Goal: Task Accomplishment & Management: Use online tool/utility

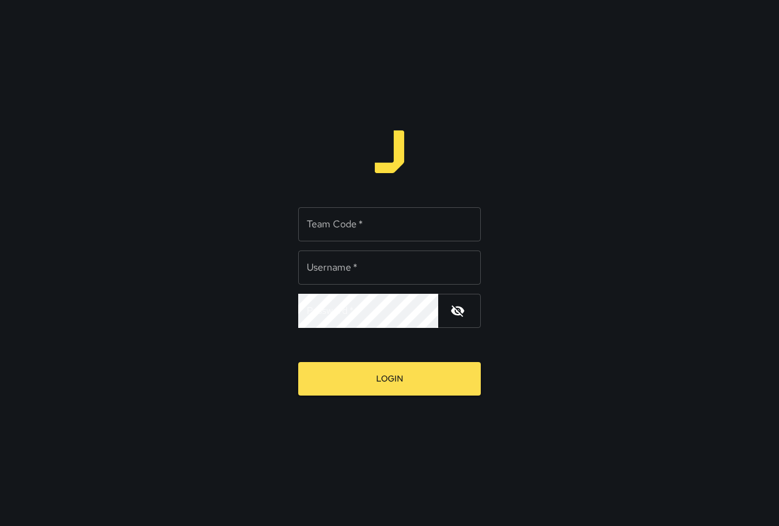
click at [368, 261] on input "Username   *" at bounding box center [389, 267] width 183 height 34
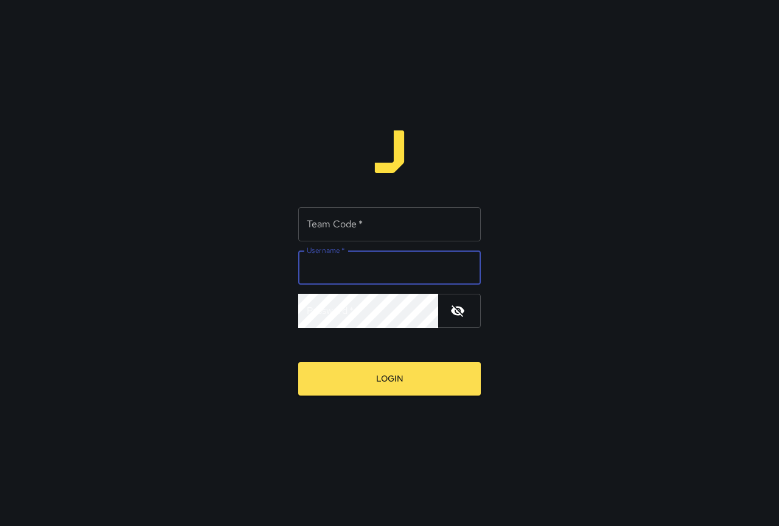
click at [389, 234] on input "Team Code   *" at bounding box center [389, 224] width 183 height 34
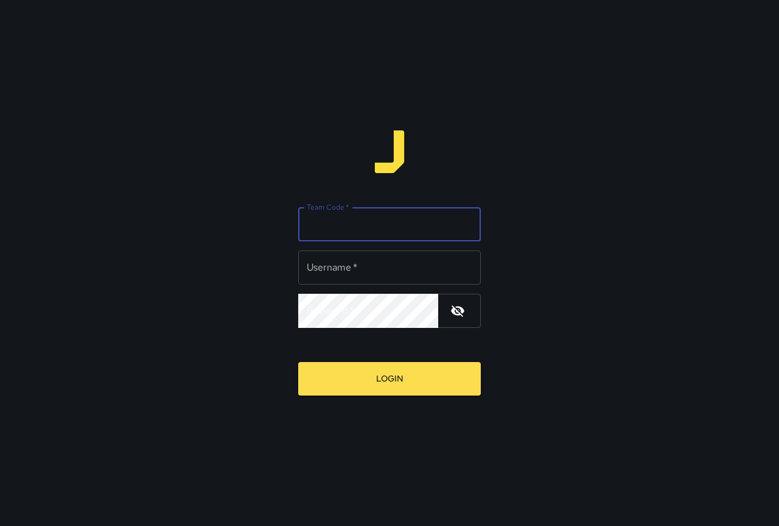
type input "****"
click at [378, 262] on input "Username   *" at bounding box center [389, 267] width 183 height 34
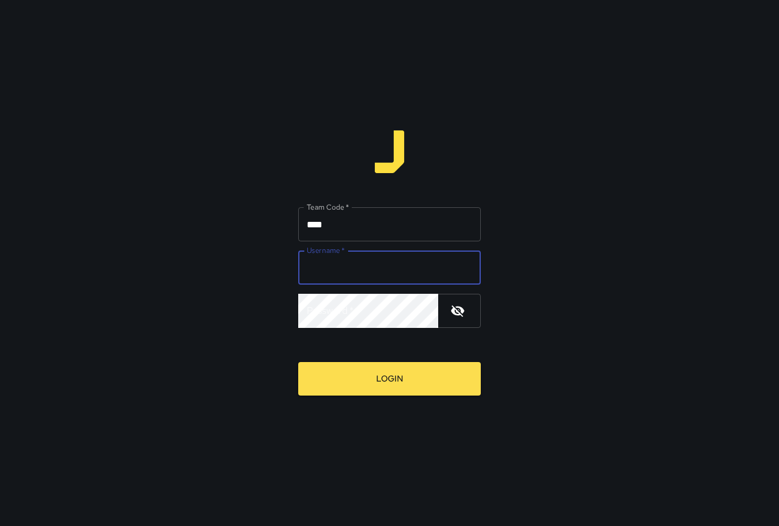
type input "*******"
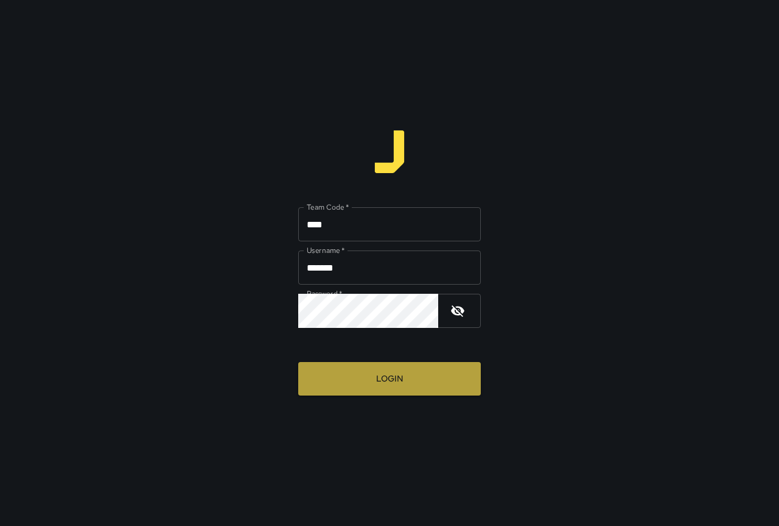
click at [404, 387] on button "Login" at bounding box center [389, 378] width 183 height 33
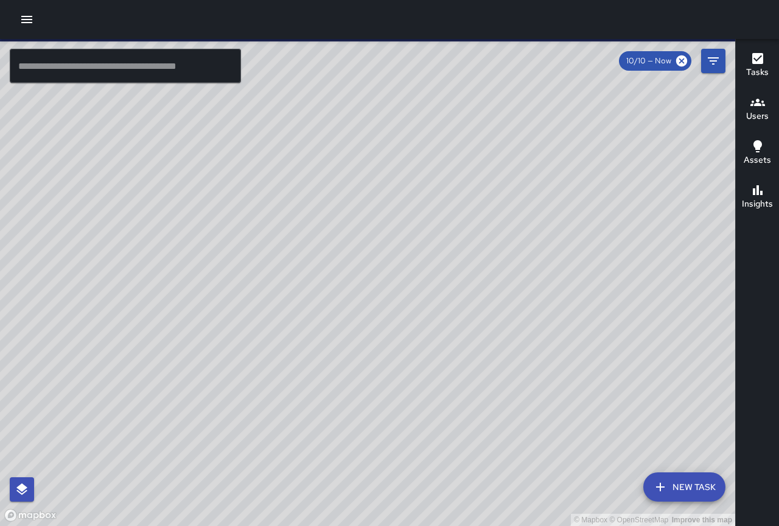
drag, startPoint x: 412, startPoint y: 297, endPoint x: 321, endPoint y: 224, distance: 116.5
click at [322, 224] on div "© Mapbox © OpenStreetMap Improve this map" at bounding box center [368, 282] width 736 height 487
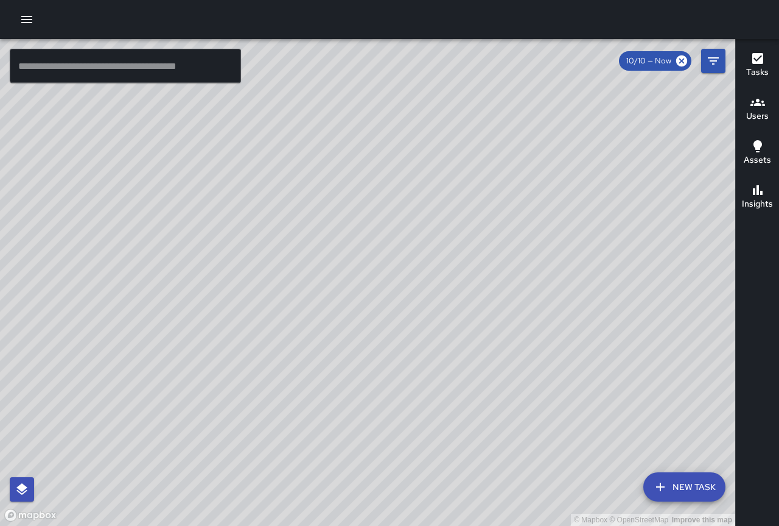
drag, startPoint x: 614, startPoint y: 431, endPoint x: 470, endPoint y: 213, distance: 261.5
click at [471, 214] on div "© Mapbox © OpenStreetMap Improve this map" at bounding box center [368, 282] width 736 height 487
drag, startPoint x: 547, startPoint y: 295, endPoint x: 395, endPoint y: 148, distance: 211.5
click at [397, 150] on div "© Mapbox © OpenStreetMap Improve this map" at bounding box center [368, 282] width 736 height 487
drag, startPoint x: 405, startPoint y: 148, endPoint x: 502, endPoint y: 273, distance: 158.0
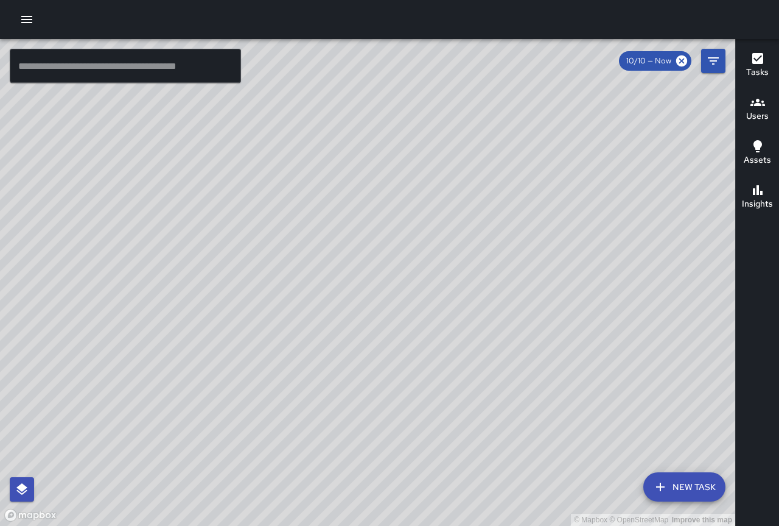
click at [502, 273] on div "© Mapbox © OpenStreetMap Improve this map AJ Alex Johnson 2479 Kalākaua Avenue …" at bounding box center [368, 282] width 736 height 487
drag, startPoint x: 332, startPoint y: 108, endPoint x: 465, endPoint y: 280, distance: 217.1
click at [480, 303] on div "© Mapbox © OpenStreetMap Improve this map" at bounding box center [368, 282] width 736 height 487
drag, startPoint x: 379, startPoint y: 233, endPoint x: 418, endPoint y: 273, distance: 56.0
click at [418, 273] on div "© Mapbox © OpenStreetMap Improve this map" at bounding box center [368, 282] width 736 height 487
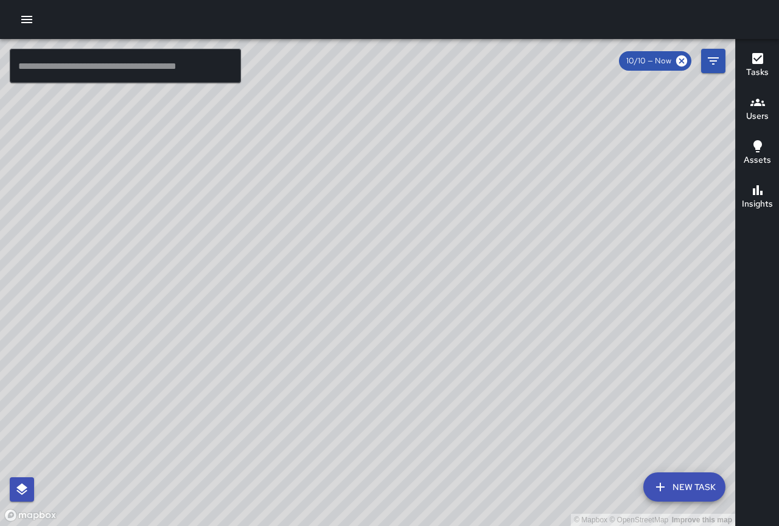
drag, startPoint x: 418, startPoint y: 226, endPoint x: 359, endPoint y: 255, distance: 66.2
click at [359, 255] on div "© Mapbox © OpenStreetMap Improve this map" at bounding box center [368, 282] width 736 height 487
drag, startPoint x: 458, startPoint y: 227, endPoint x: 415, endPoint y: 344, distance: 125.0
click at [415, 344] on div "© Mapbox © OpenStreetMap Improve this map" at bounding box center [368, 282] width 736 height 487
drag, startPoint x: 418, startPoint y: 253, endPoint x: 325, endPoint y: 253, distance: 93.2
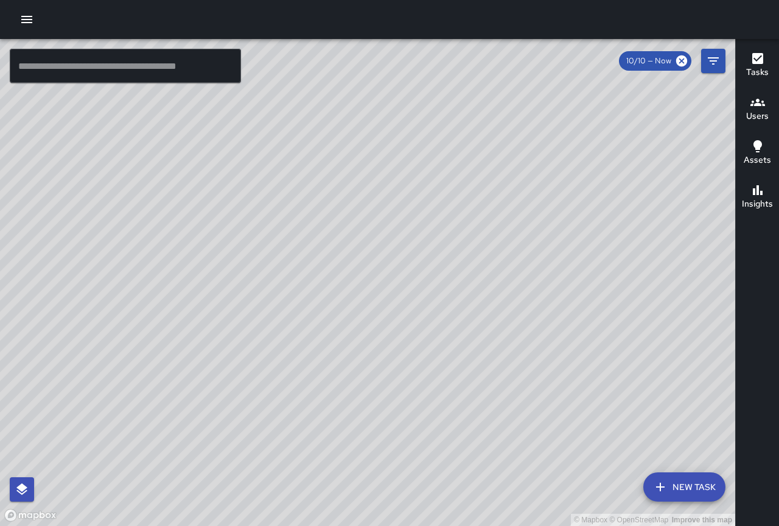
click at [328, 255] on div "© Mapbox © OpenStreetMap Improve this map" at bounding box center [368, 282] width 736 height 487
drag, startPoint x: 334, startPoint y: 288, endPoint x: 328, endPoint y: 362, distance: 74.0
click at [328, 362] on div "© Mapbox © OpenStreetMap Improve this map" at bounding box center [368, 282] width 736 height 487
drag, startPoint x: 290, startPoint y: 247, endPoint x: 382, endPoint y: 369, distance: 152.2
click at [382, 369] on div "© Mapbox © OpenStreetMap Improve this map" at bounding box center [368, 282] width 736 height 487
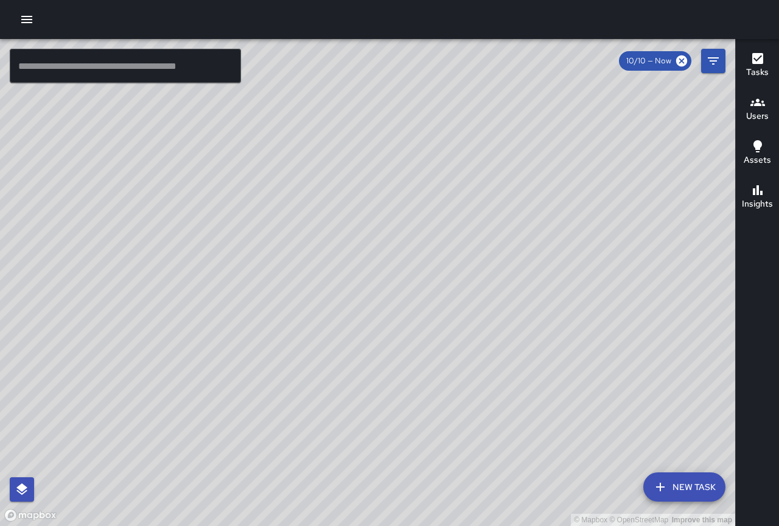
drag, startPoint x: 189, startPoint y: 197, endPoint x: 251, endPoint y: 233, distance: 71.8
click at [228, 242] on div "© Mapbox © OpenStreetMap Improve this map" at bounding box center [368, 282] width 736 height 487
click at [275, 249] on div "© Mapbox © OpenStreetMap Improve this map JB James Bordenave Supervisor Tasks 0…" at bounding box center [368, 282] width 736 height 487
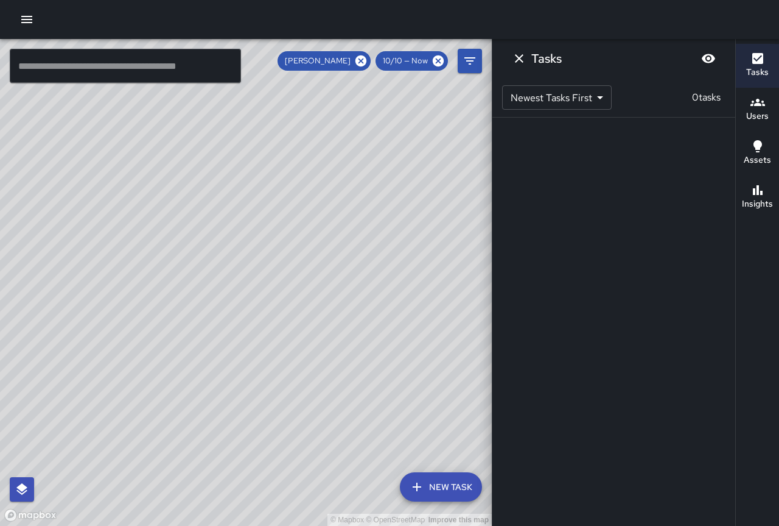
drag, startPoint x: 283, startPoint y: 414, endPoint x: 223, endPoint y: 212, distance: 211.0
click at [223, 213] on div "© Mapbox © OpenStreetMap Improve this map" at bounding box center [246, 282] width 492 height 487
drag, startPoint x: 280, startPoint y: 374, endPoint x: 84, endPoint y: 210, distance: 255.0
click at [85, 208] on div "© Mapbox © OpenStreetMap Improve this map" at bounding box center [246, 282] width 492 height 487
drag, startPoint x: 204, startPoint y: 325, endPoint x: 167, endPoint y: 265, distance: 70.5
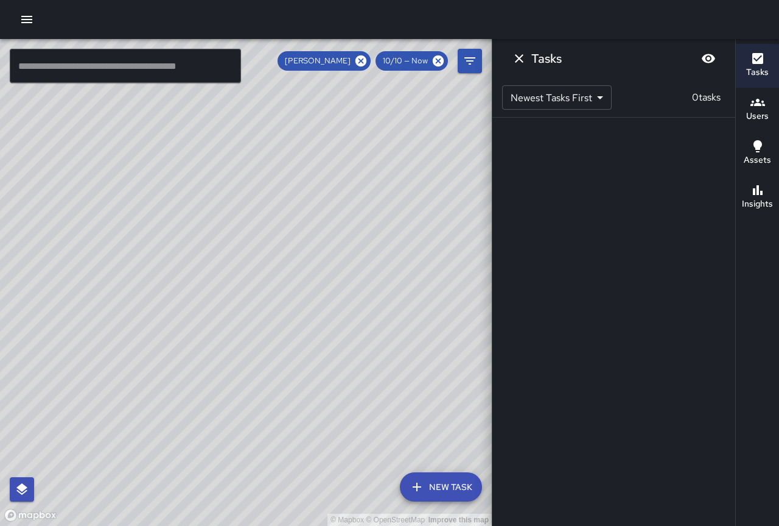
click at [167, 265] on div "© Mapbox © OpenStreetMap Improve this map" at bounding box center [246, 282] width 492 height 487
drag, startPoint x: 214, startPoint y: 305, endPoint x: 172, endPoint y: 248, distance: 70.2
click at [172, 248] on div "© Mapbox © OpenStreetMap Improve this map" at bounding box center [246, 282] width 492 height 487
drag, startPoint x: 222, startPoint y: 243, endPoint x: 278, endPoint y: 309, distance: 86.4
click at [278, 309] on div "© Mapbox © OpenStreetMap Improve this map" at bounding box center [246, 282] width 492 height 487
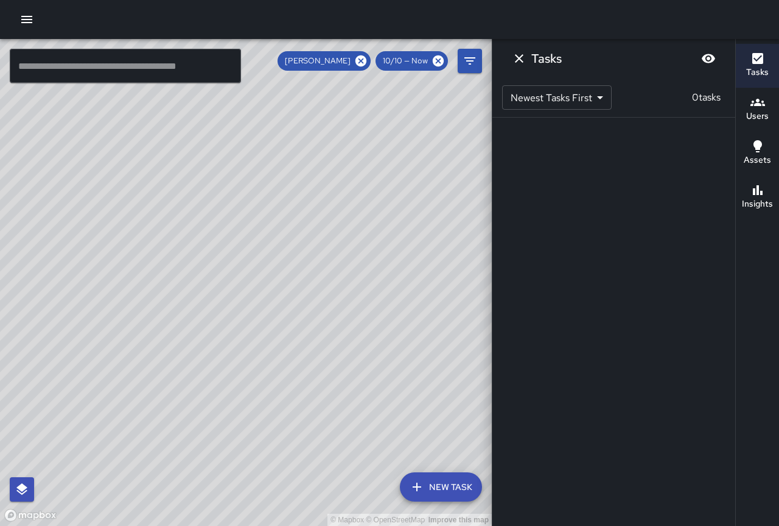
drag, startPoint x: 189, startPoint y: 255, endPoint x: 270, endPoint y: 350, distance: 125.3
click at [270, 350] on div "© Mapbox © OpenStreetMap Improve this map" at bounding box center [246, 282] width 492 height 487
drag, startPoint x: 180, startPoint y: 236, endPoint x: 258, endPoint y: 320, distance: 114.2
click at [258, 320] on div "© Mapbox © OpenStreetMap Improve this map" at bounding box center [246, 282] width 492 height 487
drag, startPoint x: 206, startPoint y: 230, endPoint x: 239, endPoint y: 289, distance: 67.3
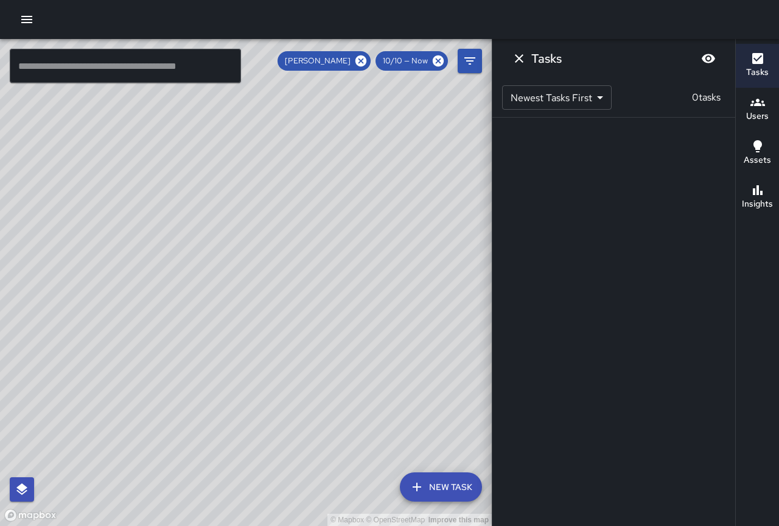
click at [248, 294] on div "© Mapbox © OpenStreetMap Improve this map" at bounding box center [246, 282] width 492 height 487
click at [361, 62] on icon at bounding box center [360, 60] width 13 height 13
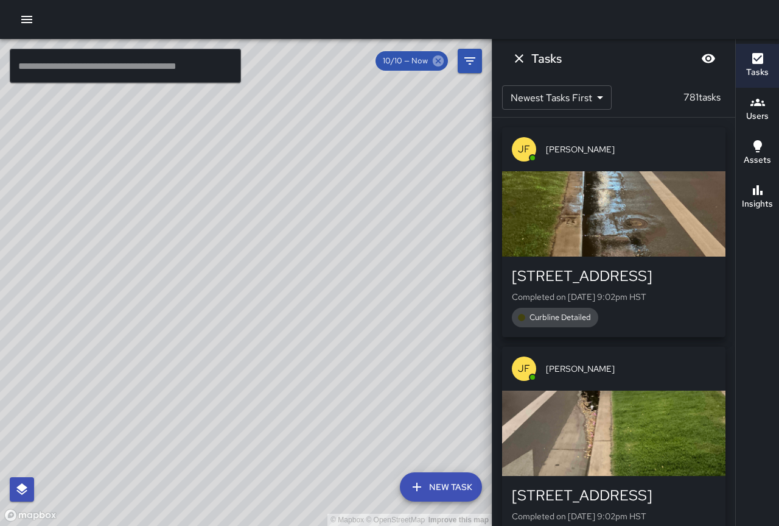
click at [438, 63] on icon at bounding box center [438, 60] width 11 height 11
click at [521, 55] on icon "Dismiss" at bounding box center [519, 58] width 15 height 15
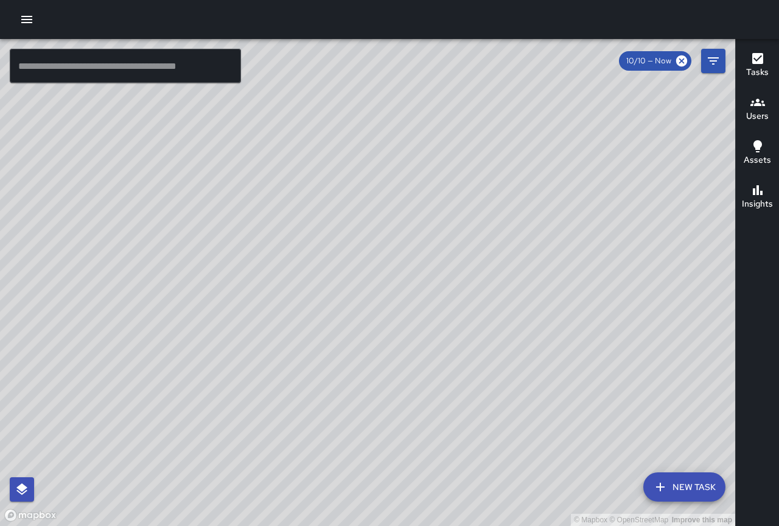
drag, startPoint x: 427, startPoint y: 248, endPoint x: 375, endPoint y: 210, distance: 65.4
click at [375, 210] on div "© Mapbox © OpenStreetMap Improve this map" at bounding box center [368, 282] width 736 height 487
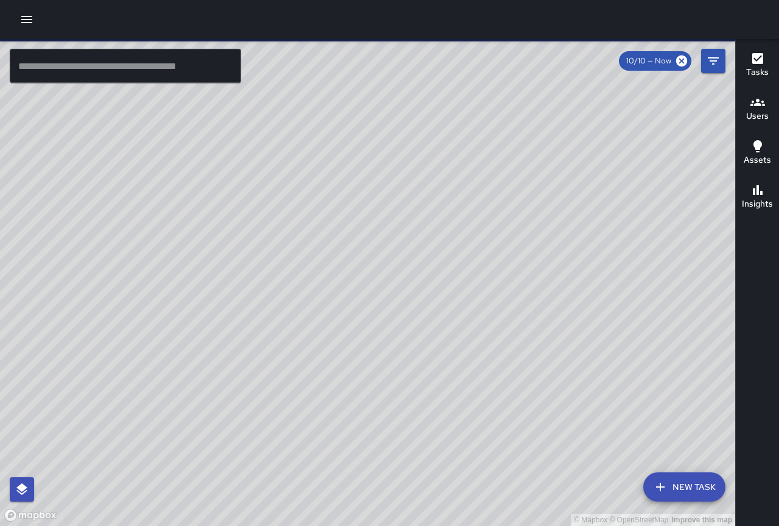
drag, startPoint x: 437, startPoint y: 246, endPoint x: 350, endPoint y: 194, distance: 101.6
click at [350, 194] on div "© Mapbox © OpenStreetMap Improve this map" at bounding box center [368, 282] width 736 height 487
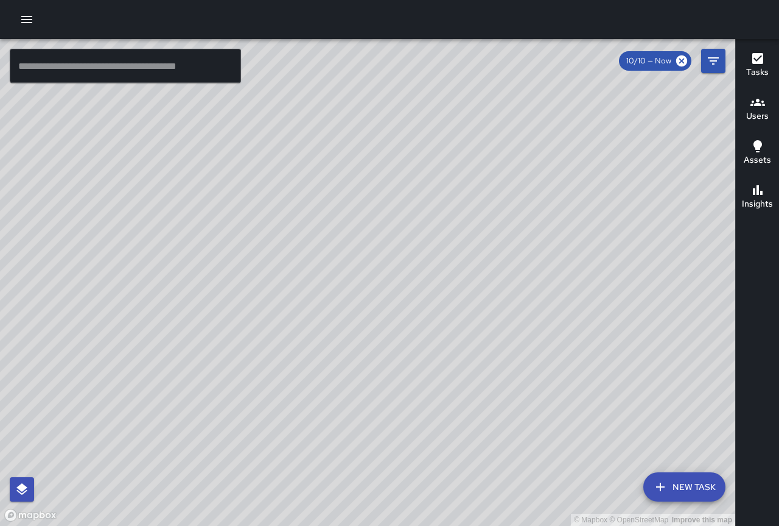
drag, startPoint x: 553, startPoint y: 325, endPoint x: 488, endPoint y: 245, distance: 103.5
click at [488, 245] on div "© Mapbox © OpenStreetMap Improve this map" at bounding box center [368, 282] width 736 height 487
drag, startPoint x: 515, startPoint y: 322, endPoint x: 359, endPoint y: 245, distance: 173.5
click at [359, 245] on div "© Mapbox © OpenStreetMap Improve this map" at bounding box center [368, 282] width 736 height 487
drag, startPoint x: 380, startPoint y: 272, endPoint x: 605, endPoint y: 181, distance: 242.9
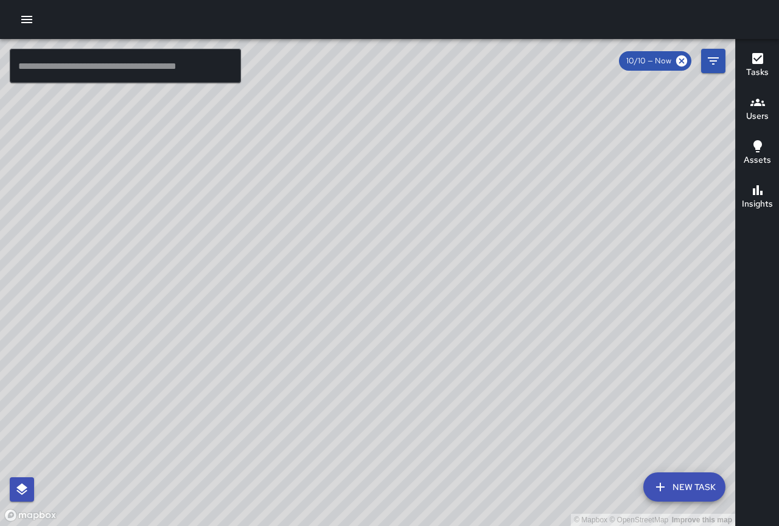
click at [605, 181] on div "© Mapbox © OpenStreetMap Improve this map" at bounding box center [368, 282] width 736 height 487
drag, startPoint x: 326, startPoint y: 182, endPoint x: 415, endPoint y: 292, distance: 141.2
click at [415, 292] on div "© Mapbox © OpenStreetMap Improve this map" at bounding box center [368, 282] width 736 height 487
drag, startPoint x: 293, startPoint y: 191, endPoint x: 521, endPoint y: 272, distance: 242.1
click at [521, 272] on div "© Mapbox © OpenStreetMap Improve this map" at bounding box center [368, 282] width 736 height 487
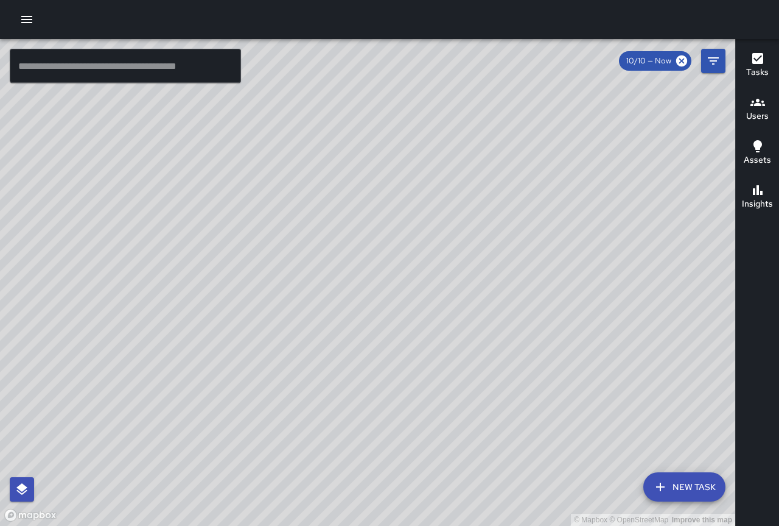
drag, startPoint x: 331, startPoint y: 275, endPoint x: 540, endPoint y: 323, distance: 214.3
click at [540, 323] on div "© Mapbox © OpenStreetMap Improve this map" at bounding box center [368, 282] width 736 height 487
drag, startPoint x: 428, startPoint y: 320, endPoint x: 561, endPoint y: 395, distance: 153.0
click at [561, 395] on div "© Mapbox © OpenStreetMap Improve this map" at bounding box center [368, 282] width 736 height 487
drag, startPoint x: 421, startPoint y: 307, endPoint x: 502, endPoint y: 362, distance: 98.3
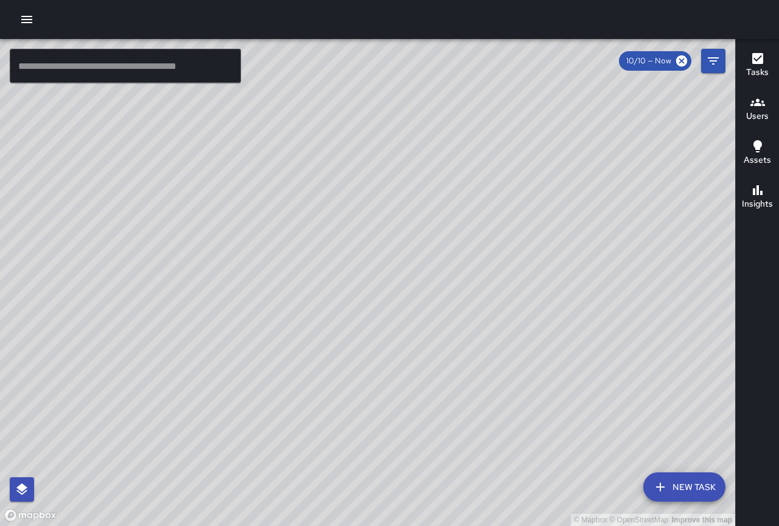
click at [511, 362] on div "© Mapbox © OpenStreetMap Improve this map" at bounding box center [368, 282] width 736 height 487
drag, startPoint x: 369, startPoint y: 292, endPoint x: 449, endPoint y: 367, distance: 109.9
click at [449, 367] on div "© Mapbox © OpenStreetMap Improve this map" at bounding box center [368, 282] width 736 height 487
drag, startPoint x: 437, startPoint y: 156, endPoint x: 480, endPoint y: 219, distance: 76.5
click at [480, 219] on div "© Mapbox © OpenStreetMap Improve this map" at bounding box center [368, 282] width 736 height 487
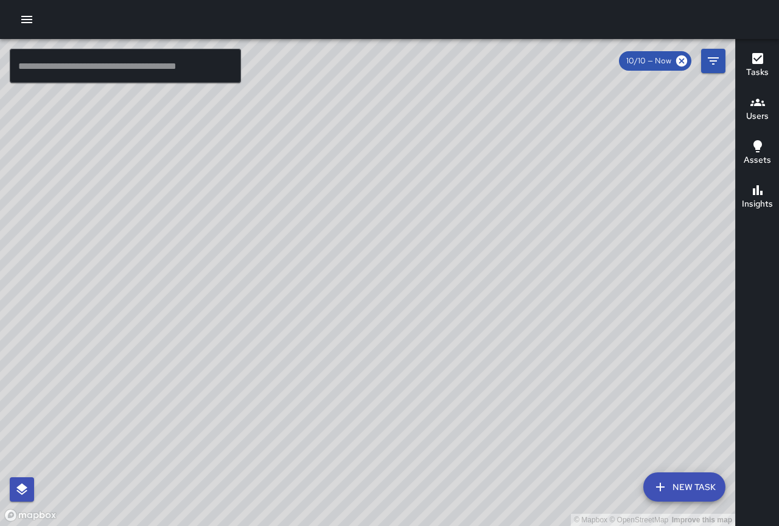
drag, startPoint x: 550, startPoint y: 247, endPoint x: 336, endPoint y: 429, distance: 280.8
click at [322, 434] on div "© Mapbox © OpenStreetMap Improve this map" at bounding box center [368, 282] width 736 height 487
drag, startPoint x: 474, startPoint y: 216, endPoint x: 231, endPoint y: 141, distance: 254.7
click at [231, 141] on div "© Mapbox © OpenStreetMap Improve this map" at bounding box center [368, 282] width 736 height 487
drag, startPoint x: 460, startPoint y: 371, endPoint x: 410, endPoint y: 189, distance: 188.4
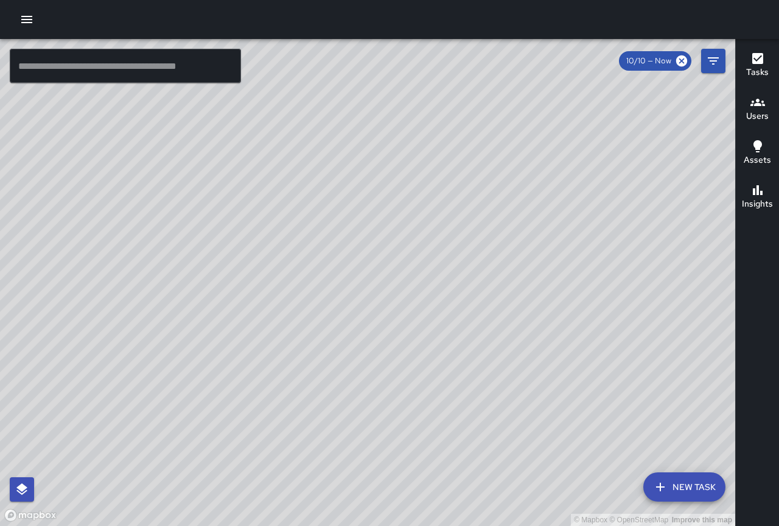
click at [407, 173] on div "© Mapbox © OpenStreetMap Improve this map" at bounding box center [368, 282] width 736 height 487
drag, startPoint x: 472, startPoint y: 284, endPoint x: 348, endPoint y: 110, distance: 214.4
click at [362, 107] on div "© Mapbox © OpenStreetMap Improve this map" at bounding box center [368, 282] width 736 height 487
drag, startPoint x: 396, startPoint y: 211, endPoint x: 599, endPoint y: 386, distance: 267.3
click at [599, 386] on div "© Mapbox © OpenStreetMap Improve this map" at bounding box center [368, 282] width 736 height 487
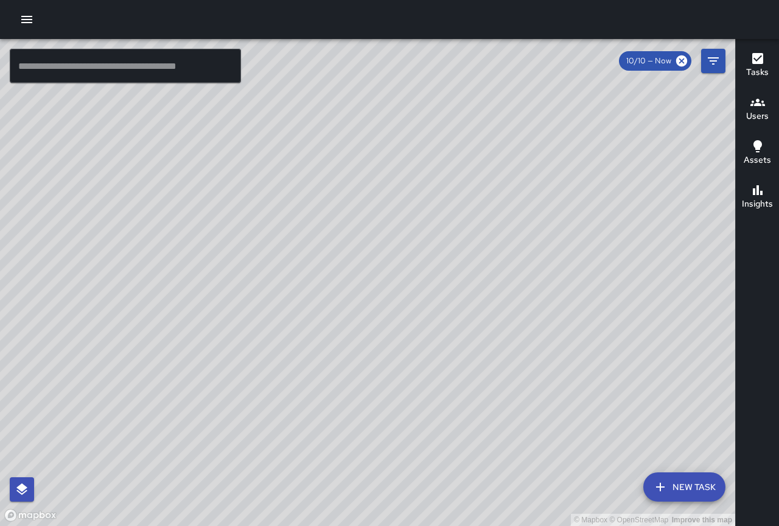
drag, startPoint x: 393, startPoint y: 94, endPoint x: 548, endPoint y: 324, distance: 277.7
click at [548, 324] on div "© Mapbox © OpenStreetMap Improve this map" at bounding box center [368, 282] width 736 height 487
drag, startPoint x: 455, startPoint y: 245, endPoint x: 463, endPoint y: 250, distance: 9.8
click at [466, 250] on div "© Mapbox © OpenStreetMap Improve this map" at bounding box center [368, 282] width 736 height 487
drag, startPoint x: 438, startPoint y: 184, endPoint x: 553, endPoint y: 348, distance: 200.2
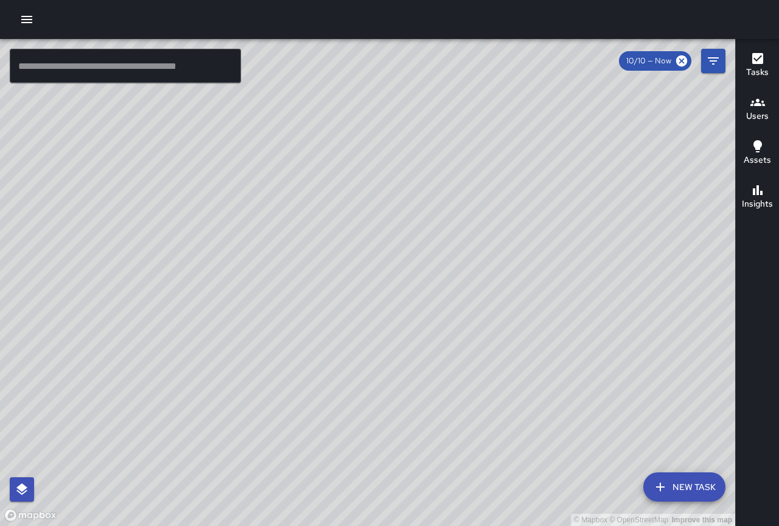
click at [553, 348] on div "© Mapbox © OpenStreetMap Improve this map" at bounding box center [368, 282] width 736 height 487
drag, startPoint x: 476, startPoint y: 214, endPoint x: 616, endPoint y: 447, distance: 271.2
click at [616, 447] on div "© Mapbox © OpenStreetMap Improve this map" at bounding box center [368, 282] width 736 height 487
drag, startPoint x: 558, startPoint y: 376, endPoint x: 459, endPoint y: 197, distance: 204.4
click at [459, 197] on div "© Mapbox © OpenStreetMap Improve this map" at bounding box center [368, 282] width 736 height 487
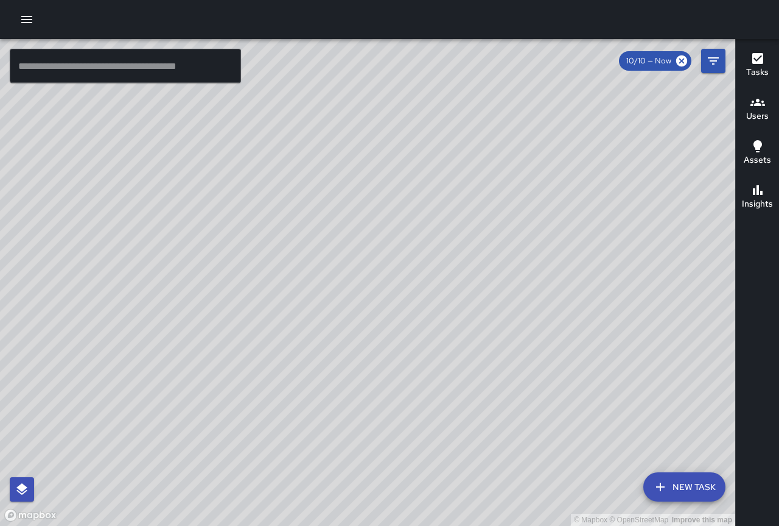
drag, startPoint x: 622, startPoint y: 385, endPoint x: 594, endPoint y: 273, distance: 115.5
click at [587, 217] on div "© Mapbox © OpenStreetMap Improve this map" at bounding box center [368, 282] width 736 height 487
drag, startPoint x: 676, startPoint y: 390, endPoint x: 462, endPoint y: 228, distance: 267.8
click at [460, 203] on div "© Mapbox © OpenStreetMap Improve this map" at bounding box center [368, 282] width 736 height 487
drag, startPoint x: 566, startPoint y: 312, endPoint x: 359, endPoint y: 230, distance: 222.4
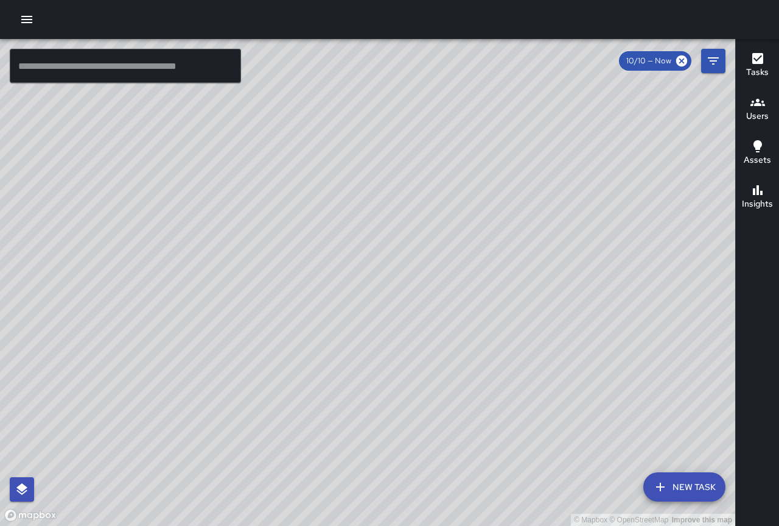
click at [339, 191] on div "© Mapbox © OpenStreetMap Improve this map" at bounding box center [368, 282] width 736 height 487
drag, startPoint x: 470, startPoint y: 343, endPoint x: 334, endPoint y: 113, distance: 267.6
click at [334, 113] on div "© Mapbox © OpenStreetMap Improve this map KM Kevin Mews 2300 Kalākaua Avenue Co…" at bounding box center [368, 282] width 736 height 487
drag, startPoint x: 387, startPoint y: 142, endPoint x: 255, endPoint y: 55, distance: 158.3
drag, startPoint x: 451, startPoint y: 160, endPoint x: 298, endPoint y: 58, distance: 183.1
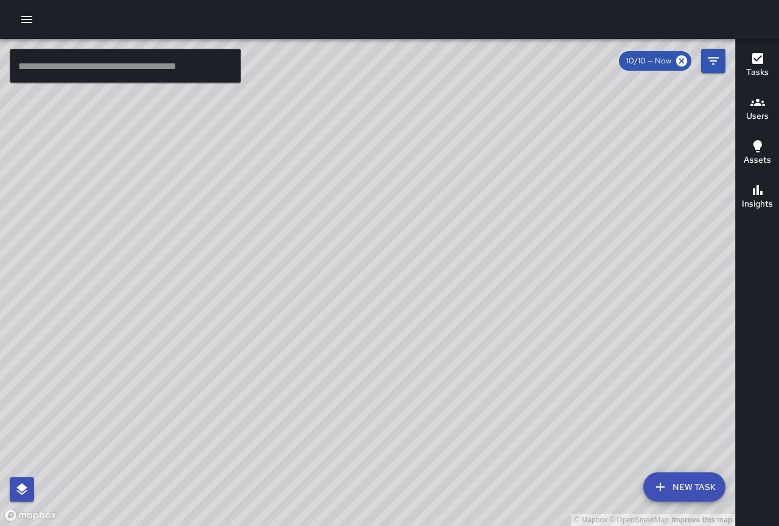
click at [299, 54] on div "© Mapbox © OpenStreetMap Improve this map" at bounding box center [368, 282] width 736 height 487
drag, startPoint x: 371, startPoint y: 118, endPoint x: 455, endPoint y: 387, distance: 281.8
click at [455, 387] on div "© Mapbox © OpenStreetMap Improve this map" at bounding box center [368, 282] width 736 height 487
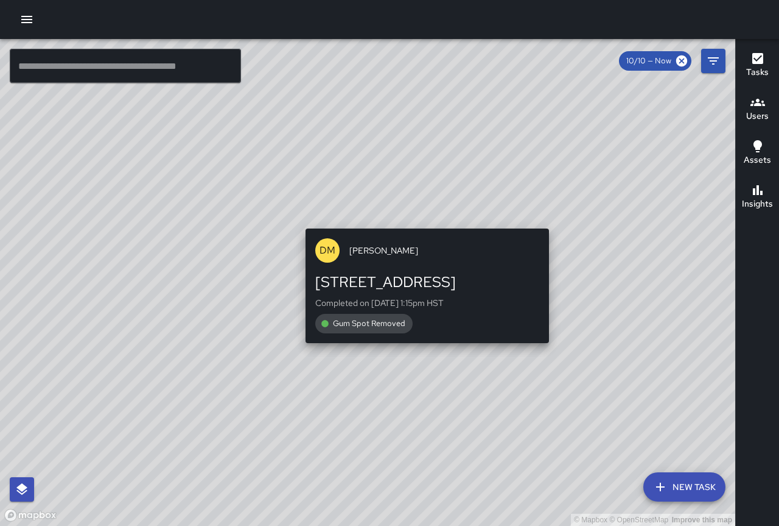
click at [413, 97] on div "© Mapbox © OpenStreetMap Improve this map DM Donald Mcintire 2394 Kūhiō Avenue …" at bounding box center [368, 282] width 736 height 487
click at [308, 158] on div "© Mapbox © OpenStreetMap Improve this map DM Donald Mcintire 2394 Kūhiō Avenue …" at bounding box center [368, 282] width 736 height 487
click at [298, 84] on div "© Mapbox © OpenStreetMap Improve this map DM Donald Mcintire 2394 Kūhiō Avenue …" at bounding box center [368, 282] width 736 height 487
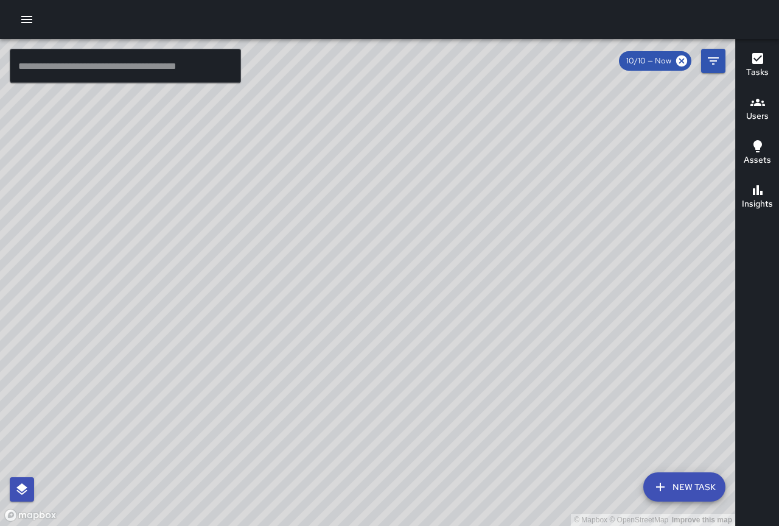
drag, startPoint x: 283, startPoint y: 185, endPoint x: 487, endPoint y: 401, distance: 296.8
click at [488, 405] on div "© Mapbox © OpenStreetMap Improve this map" at bounding box center [368, 282] width 736 height 487
drag, startPoint x: 382, startPoint y: 294, endPoint x: 490, endPoint y: 382, distance: 139.7
click at [490, 382] on div "© Mapbox © OpenStreetMap Improve this map" at bounding box center [368, 282] width 736 height 487
drag, startPoint x: 621, startPoint y: 341, endPoint x: 357, endPoint y: 272, distance: 272.7
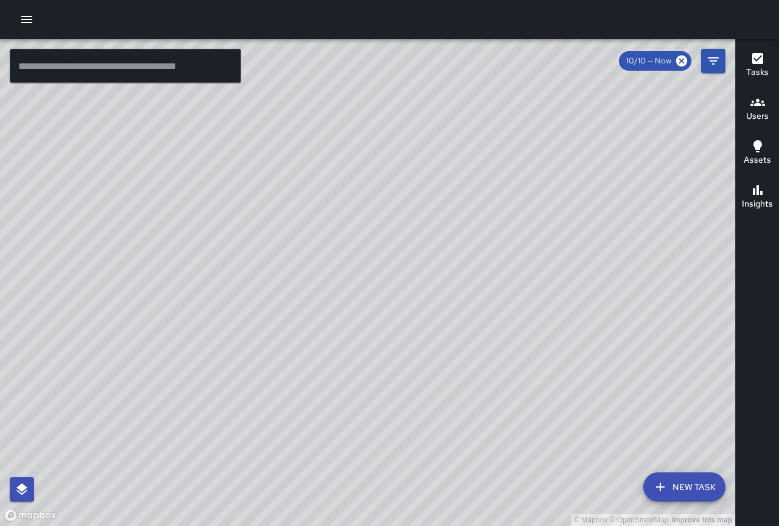
click at [350, 272] on div "© Mapbox © OpenStreetMap Improve this map" at bounding box center [368, 282] width 736 height 487
drag, startPoint x: 524, startPoint y: 259, endPoint x: 484, endPoint y: 264, distance: 40.5
click at [484, 264] on div "© Mapbox © OpenStreetMap Improve this map" at bounding box center [368, 282] width 736 height 487
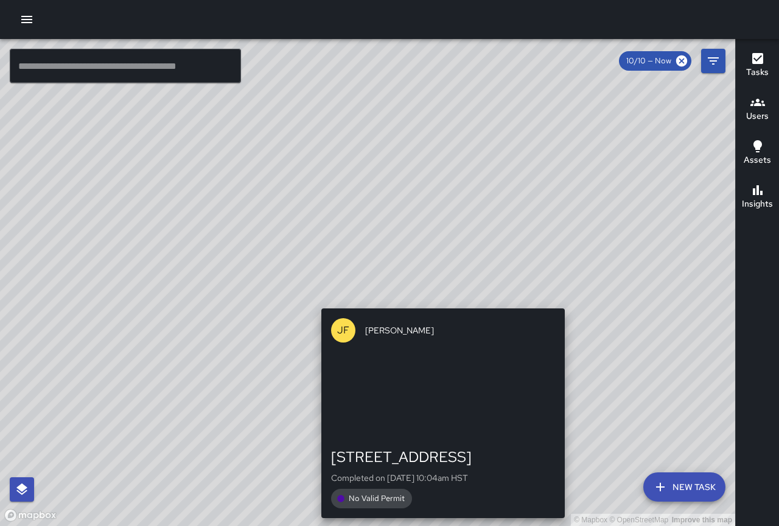
drag, startPoint x: 563, startPoint y: 258, endPoint x: 440, endPoint y: 299, distance: 129.8
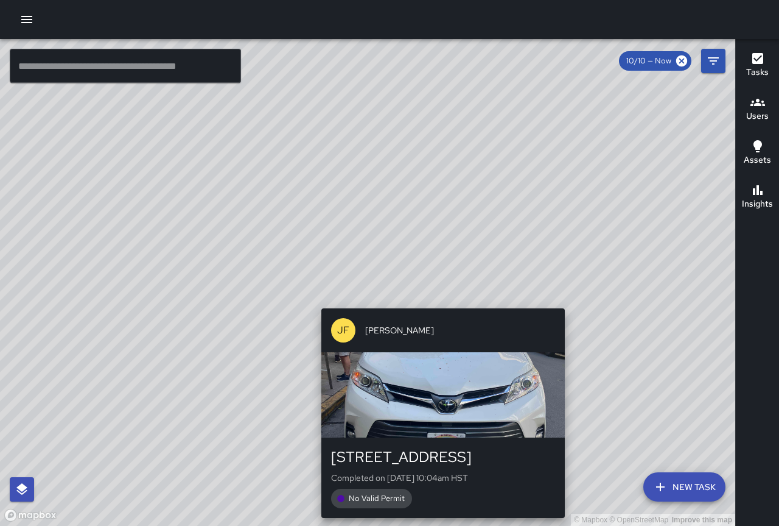
click at [440, 299] on div "© Mapbox © OpenStreetMap Improve this map JF Jerry Funakura 334 Seaside Avenue …" at bounding box center [368, 282] width 736 height 487
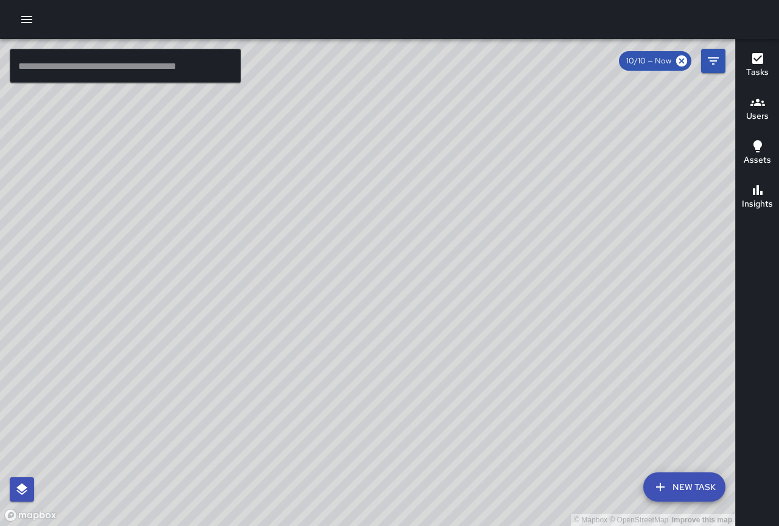
drag, startPoint x: 543, startPoint y: 234, endPoint x: 476, endPoint y: 289, distance: 87.0
click at [476, 289] on div "© Mapbox © OpenStreetMap Improve this map" at bounding box center [368, 282] width 736 height 487
drag, startPoint x: 582, startPoint y: 129, endPoint x: 526, endPoint y: 317, distance: 195.6
click at [526, 318] on div "© Mapbox © OpenStreetMap Improve this map" at bounding box center [368, 282] width 736 height 487
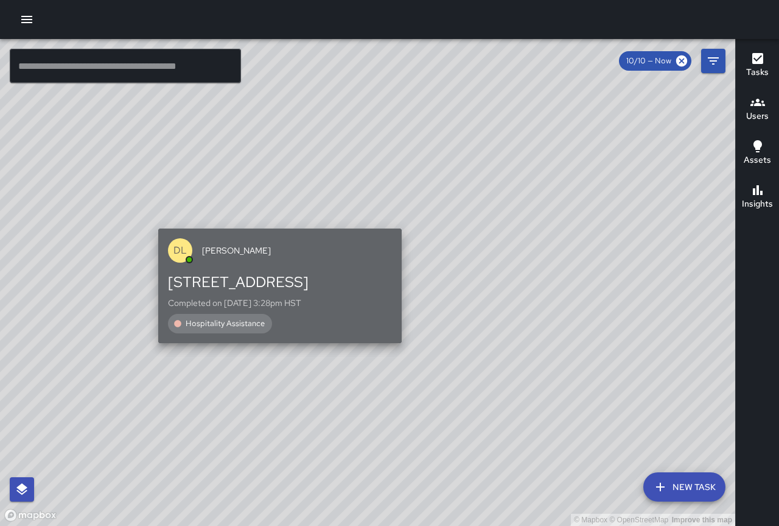
drag, startPoint x: 342, startPoint y: 334, endPoint x: 345, endPoint y: 205, distance: 129.7
click at [331, 272] on div "2176 Kūhiō Avenue Completed on 10/10/2025, 3:28pm HST Hospitality Assistance" at bounding box center [280, 302] width 224 height 61
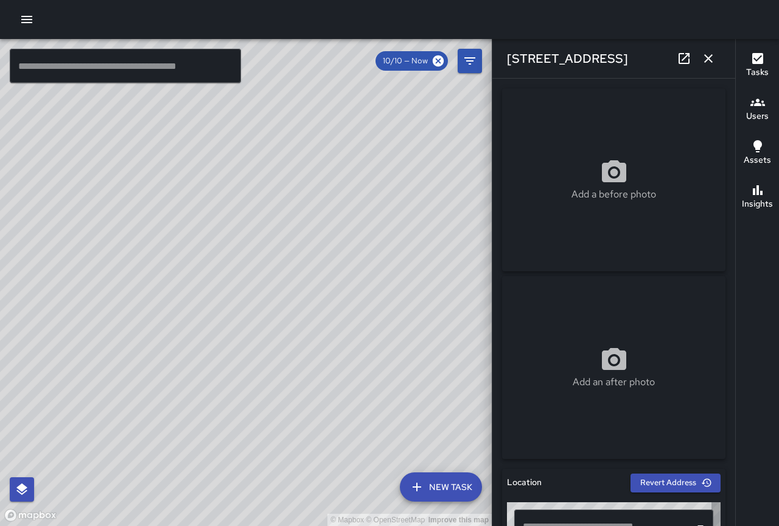
type input "**********"
click at [710, 53] on icon "button" at bounding box center [709, 58] width 15 height 15
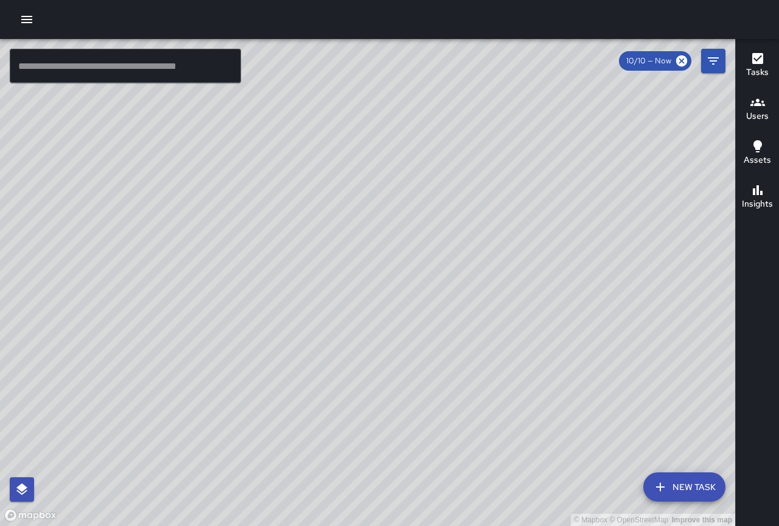
drag, startPoint x: 385, startPoint y: 235, endPoint x: 650, endPoint y: 249, distance: 265.9
click at [651, 249] on div "© Mapbox © OpenStreetMap Improve this map" at bounding box center [368, 282] width 736 height 487
drag, startPoint x: 501, startPoint y: 212, endPoint x: 328, endPoint y: 84, distance: 215.1
click at [328, 83] on div "© Mapbox © OpenStreetMap Improve this map" at bounding box center [368, 282] width 736 height 487
drag, startPoint x: 726, startPoint y: 395, endPoint x: 678, endPoint y: 383, distance: 48.9
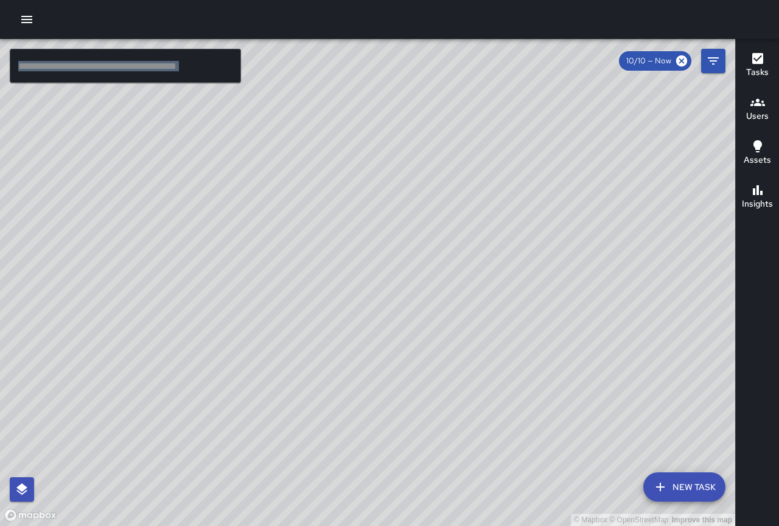
click at [678, 383] on div "© Mapbox © OpenStreetMap Improve this map ​ New Task 10/10 — Now Map Layers Tas…" at bounding box center [389, 282] width 779 height 487
drag, startPoint x: 677, startPoint y: 380, endPoint x: 593, endPoint y: 356, distance: 87.5
click at [593, 356] on div "© Mapbox © OpenStreetMap Improve this map" at bounding box center [368, 282] width 736 height 487
drag, startPoint x: 573, startPoint y: 347, endPoint x: 480, endPoint y: 297, distance: 105.2
click at [480, 297] on div "© Mapbox © OpenStreetMap Improve this map DL Dustie Liupaono 2418 Kūhiō Avenue …" at bounding box center [368, 282] width 736 height 487
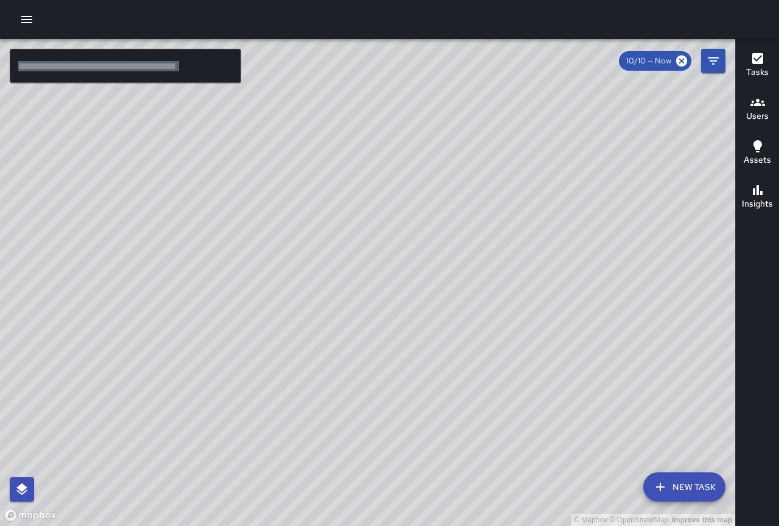
drag, startPoint x: 211, startPoint y: 234, endPoint x: 493, endPoint y: 452, distance: 356.4
click at [496, 454] on div "© Mapbox © OpenStreetMap Improve this map" at bounding box center [368, 282] width 736 height 487
drag, startPoint x: 267, startPoint y: 260, endPoint x: 368, endPoint y: 270, distance: 101.0
click at [367, 268] on div "© Mapbox © OpenStreetMap Improve this map" at bounding box center [368, 282] width 736 height 487
drag, startPoint x: 332, startPoint y: 326, endPoint x: 458, endPoint y: 292, distance: 129.8
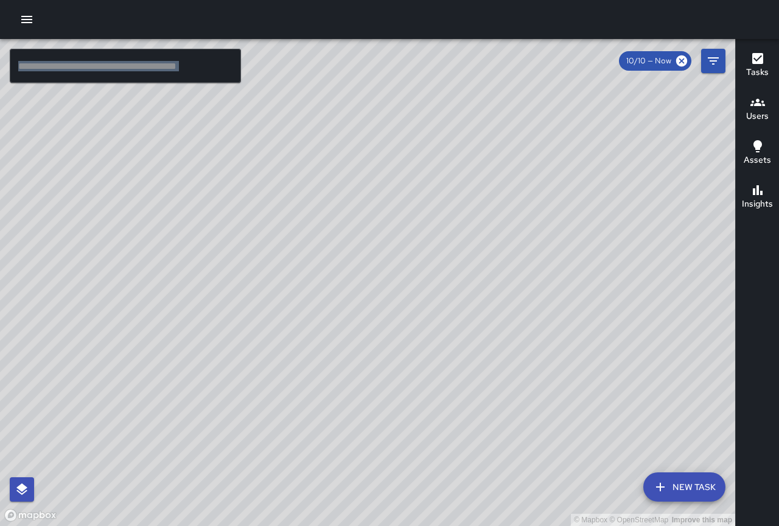
click at [458, 292] on div "© Mapbox © OpenStreetMap Improve this map" at bounding box center [368, 282] width 736 height 487
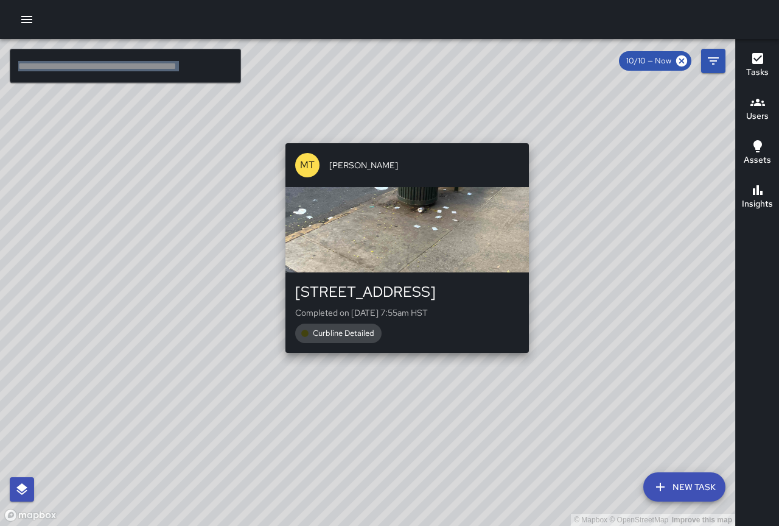
drag, startPoint x: 622, startPoint y: 308, endPoint x: 379, endPoint y: 361, distance: 249.3
click at [379, 361] on div "© Mapbox © OpenStreetMap Improve this map MT Matthew Tapley 325 Seaside Avenue …" at bounding box center [368, 282] width 736 height 487
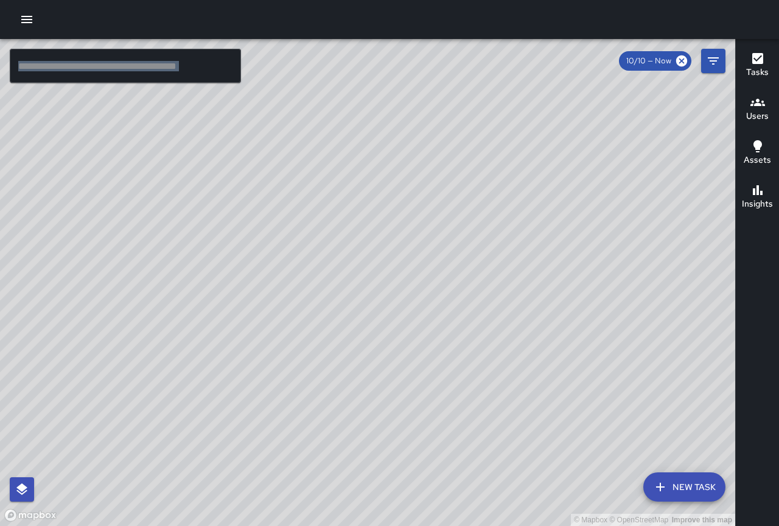
drag, startPoint x: 278, startPoint y: 304, endPoint x: 407, endPoint y: 348, distance: 136.3
click at [407, 348] on div "© Mapbox © OpenStreetMap Improve this map" at bounding box center [368, 282] width 736 height 487
